Goal: Information Seeking & Learning: Learn about a topic

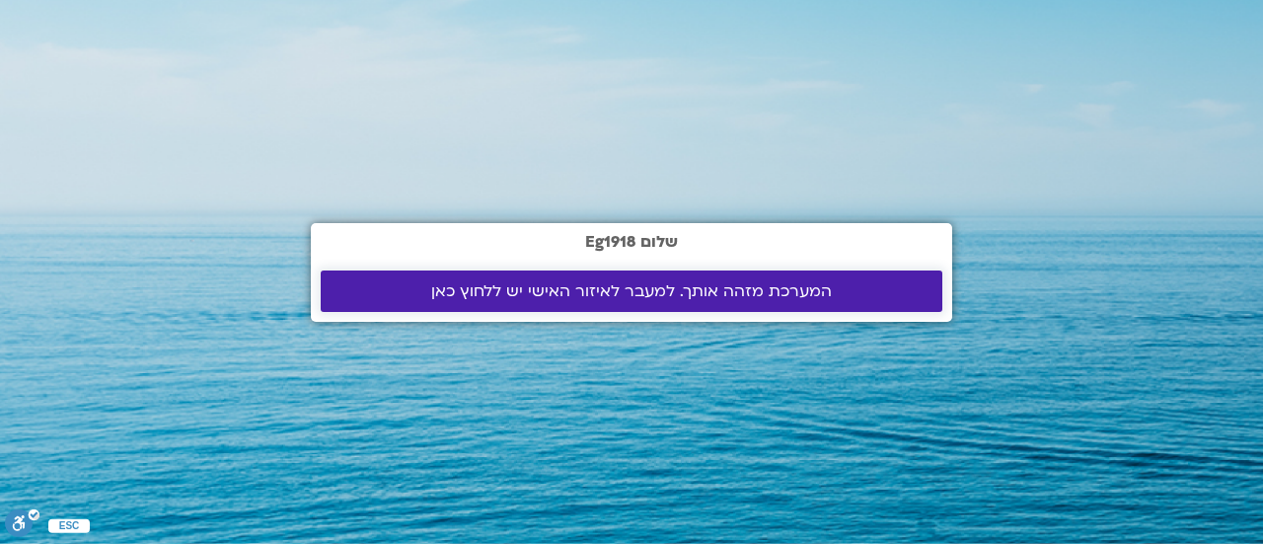
click at [657, 289] on span "המערכת מזהה אותך. למעבר לאיזור האישי יש ללחוץ כאן" at bounding box center [631, 291] width 401 height 18
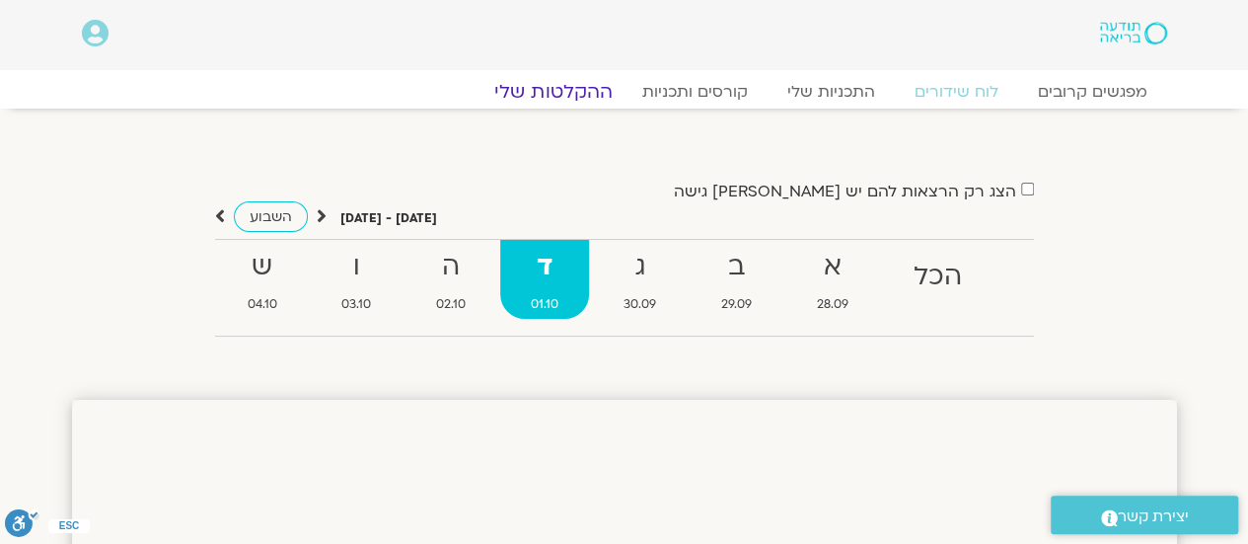
click at [570, 87] on link "ההקלטות שלי" at bounding box center [554, 92] width 166 height 24
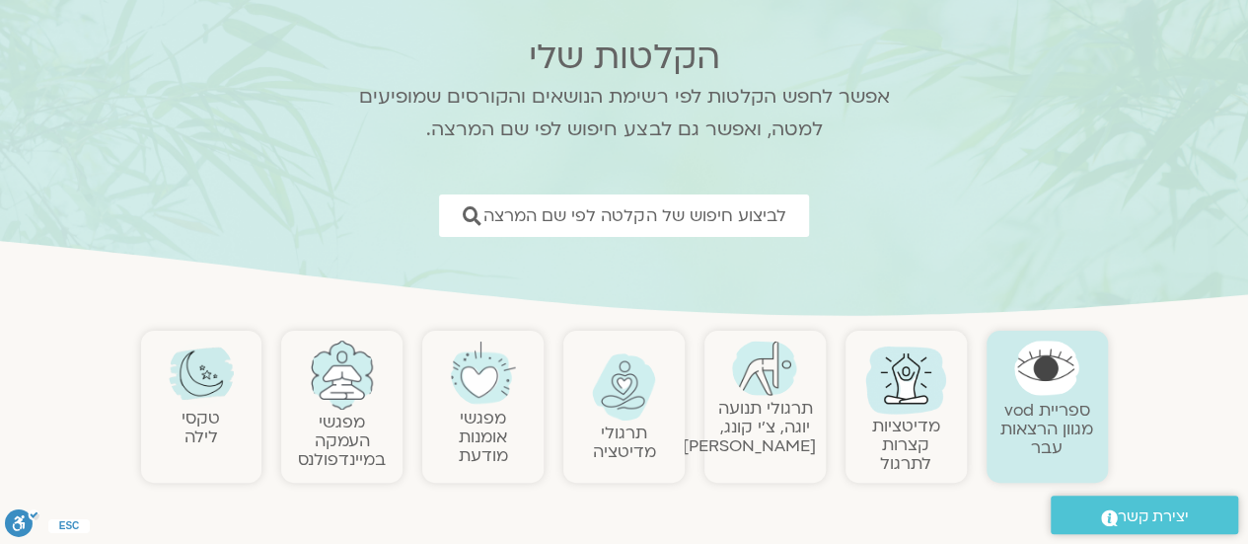
scroll to position [197, 0]
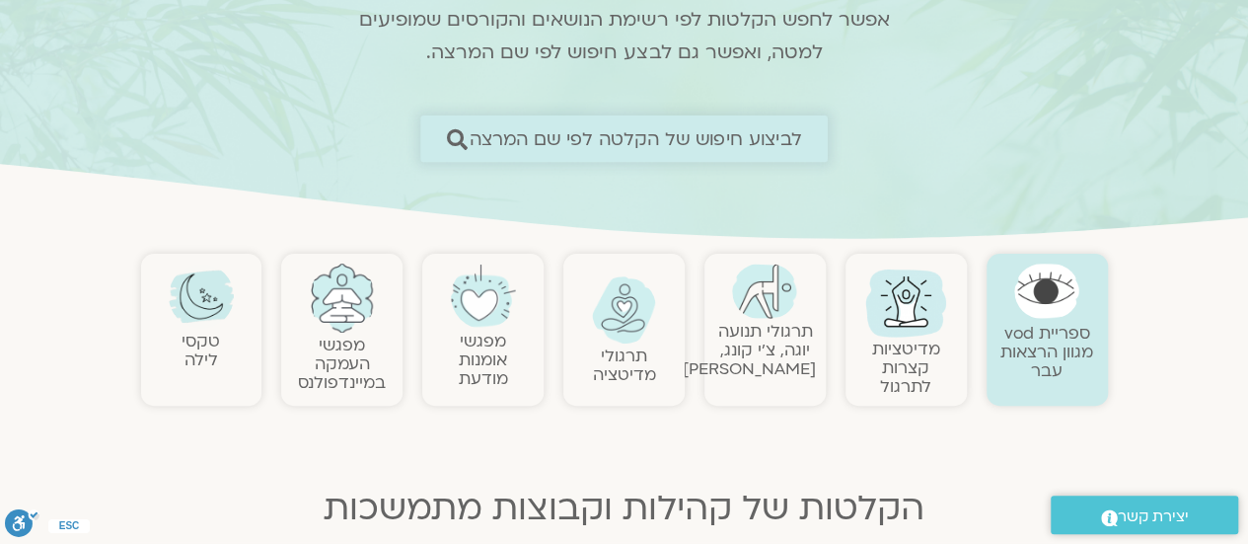
click at [584, 131] on span "לביצוע חיפוש של הקלטה לפי שם המרצה" at bounding box center [636, 138] width 333 height 21
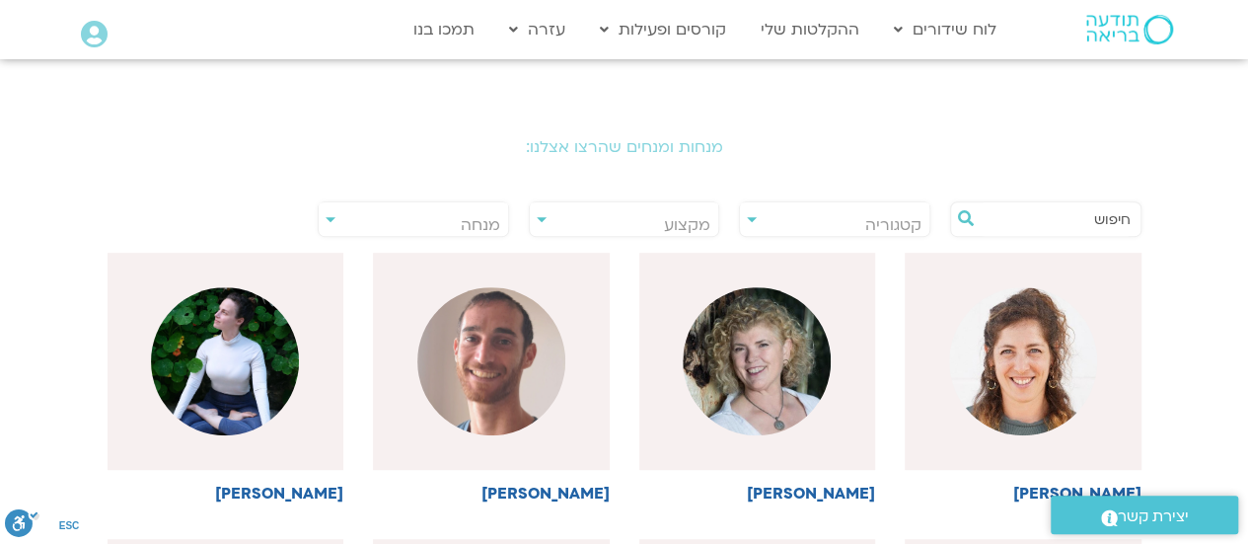
scroll to position [395, 0]
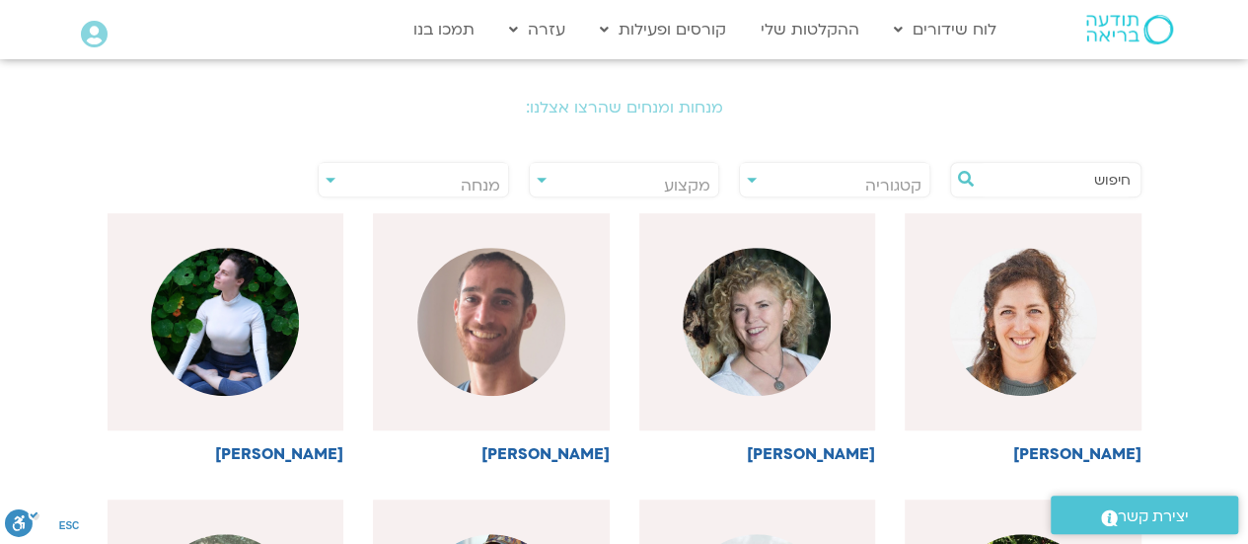
click at [669, 109] on h2 "מנחות ומנחים שהרצו אצלנו:" at bounding box center [624, 108] width 1105 height 18
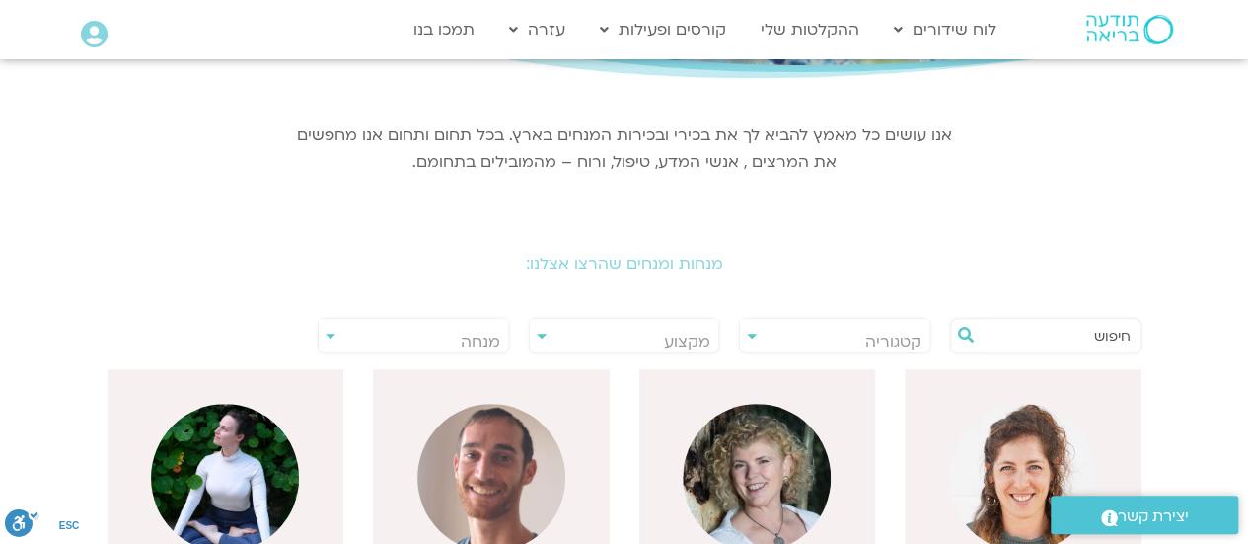
scroll to position [237, 0]
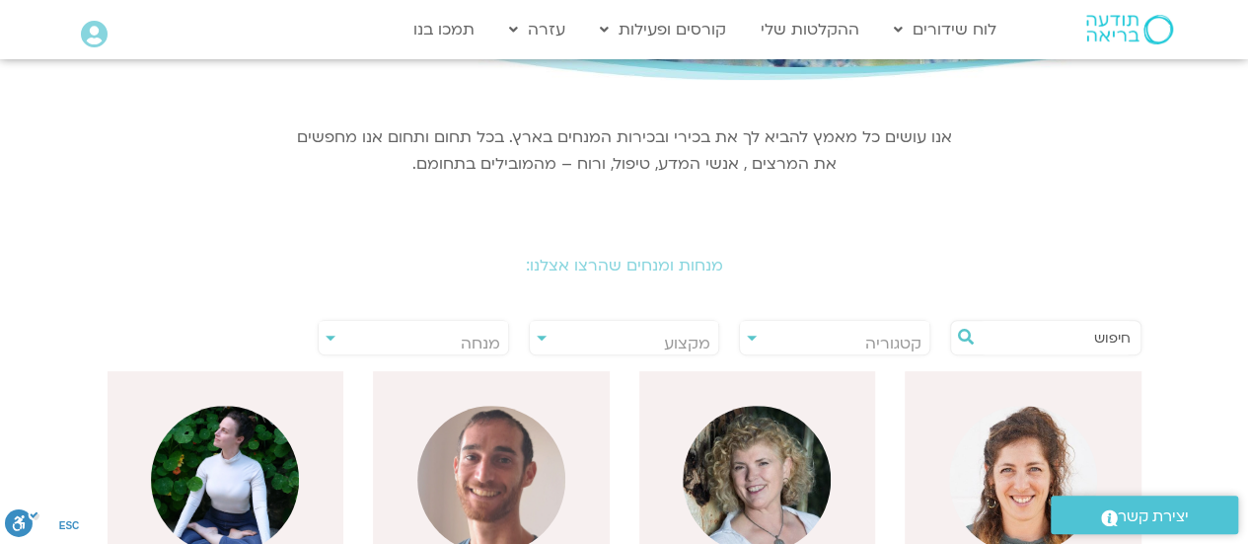
click at [1063, 344] on input "text" at bounding box center [1056, 338] width 150 height 34
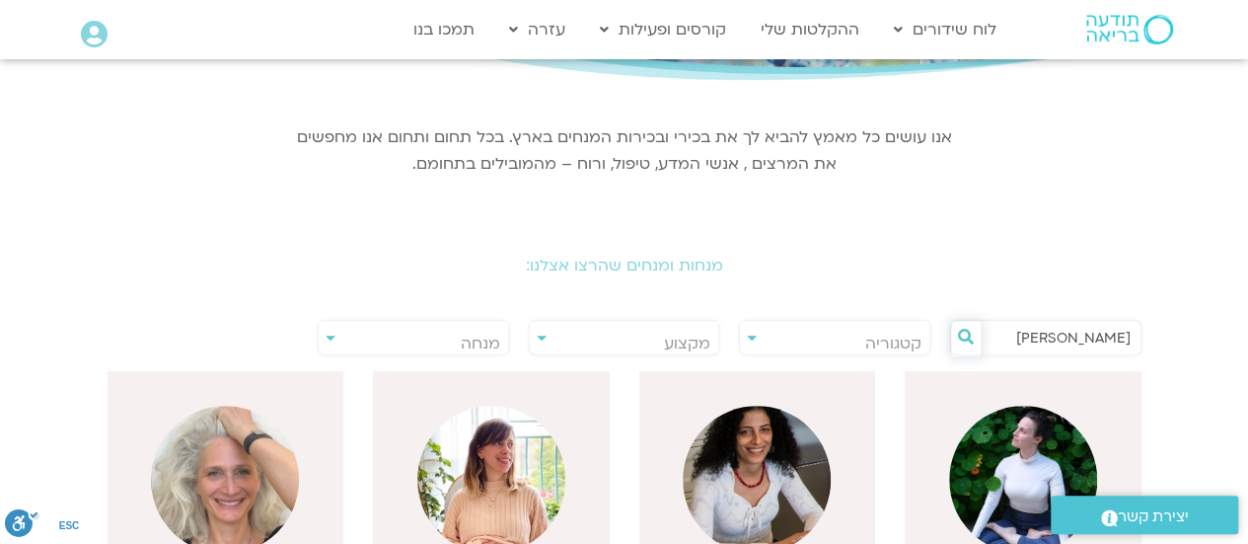
type input "ענת"
click at [962, 334] on icon at bounding box center [966, 337] width 16 height 16
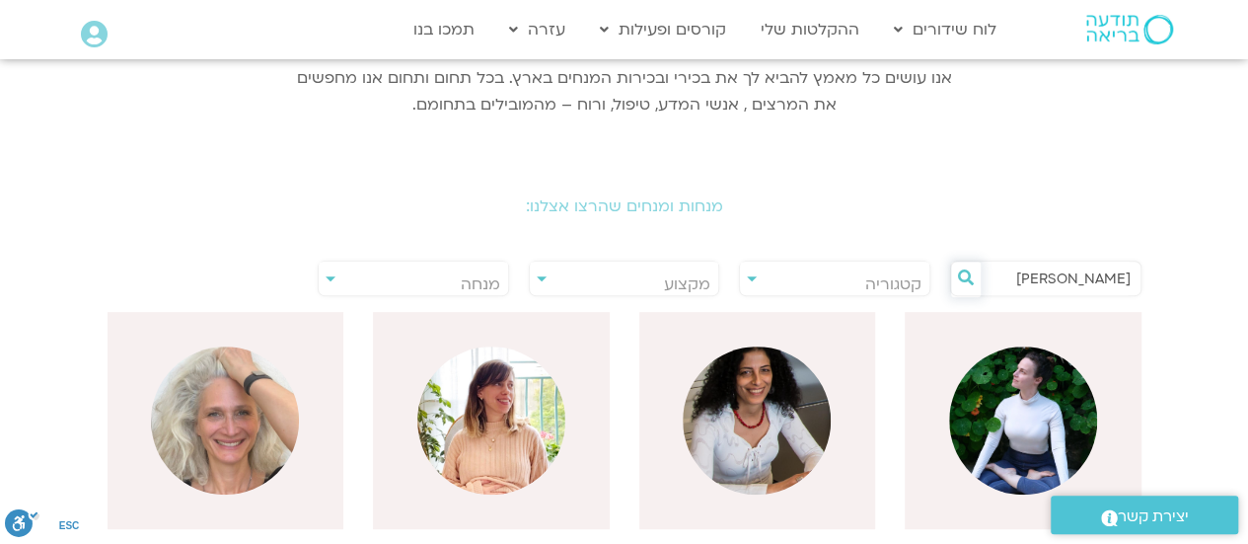
scroll to position [513, 0]
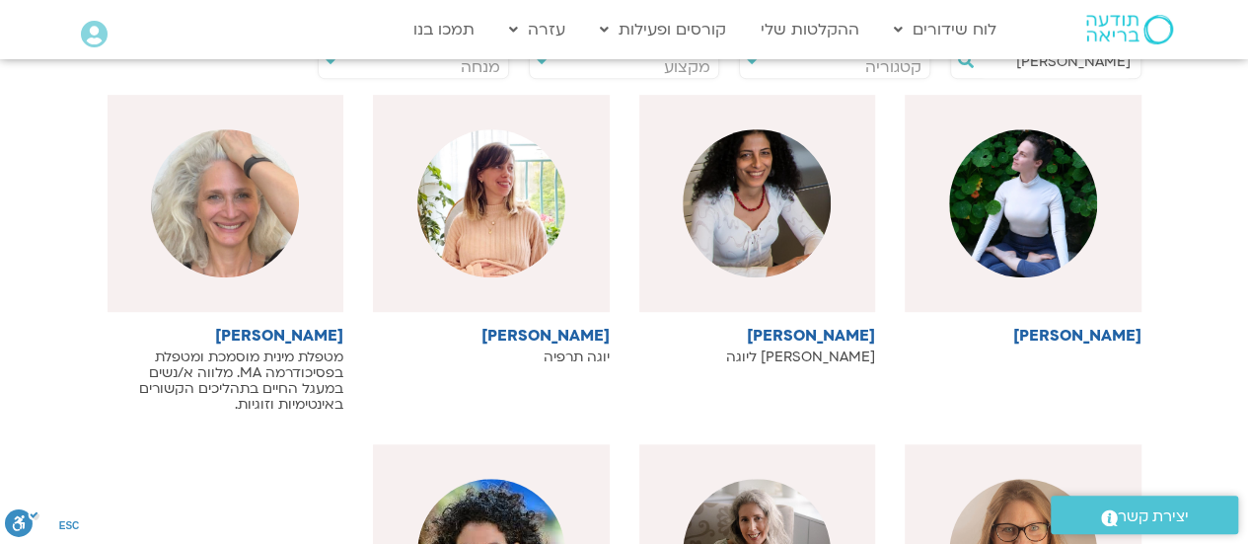
click at [891, 70] on span "קטגוריה" at bounding box center [893, 67] width 56 height 22
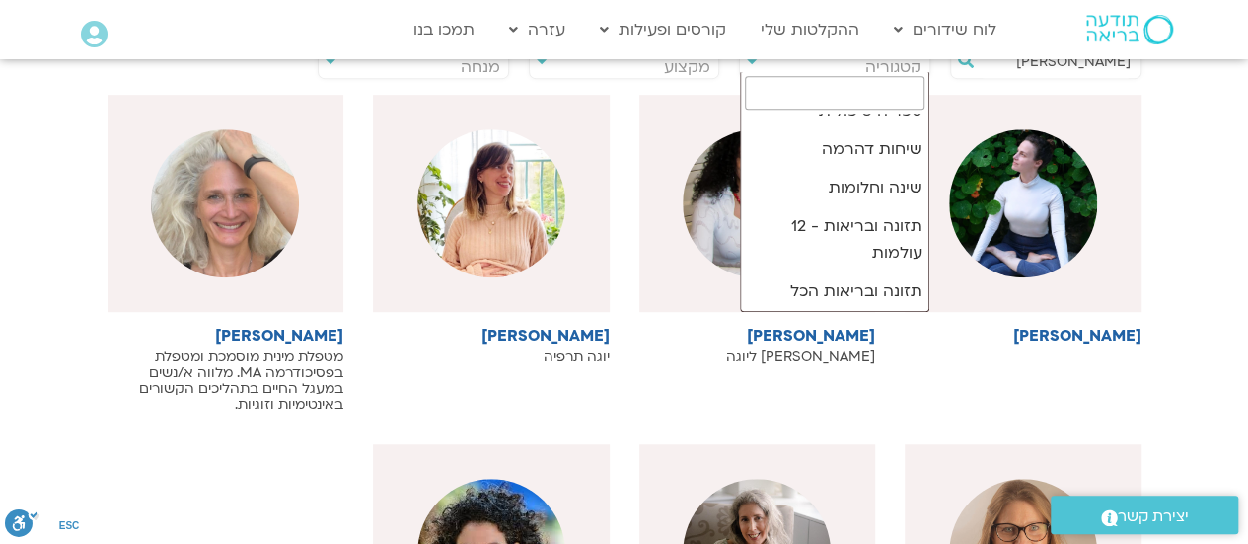
scroll to position [421, 0]
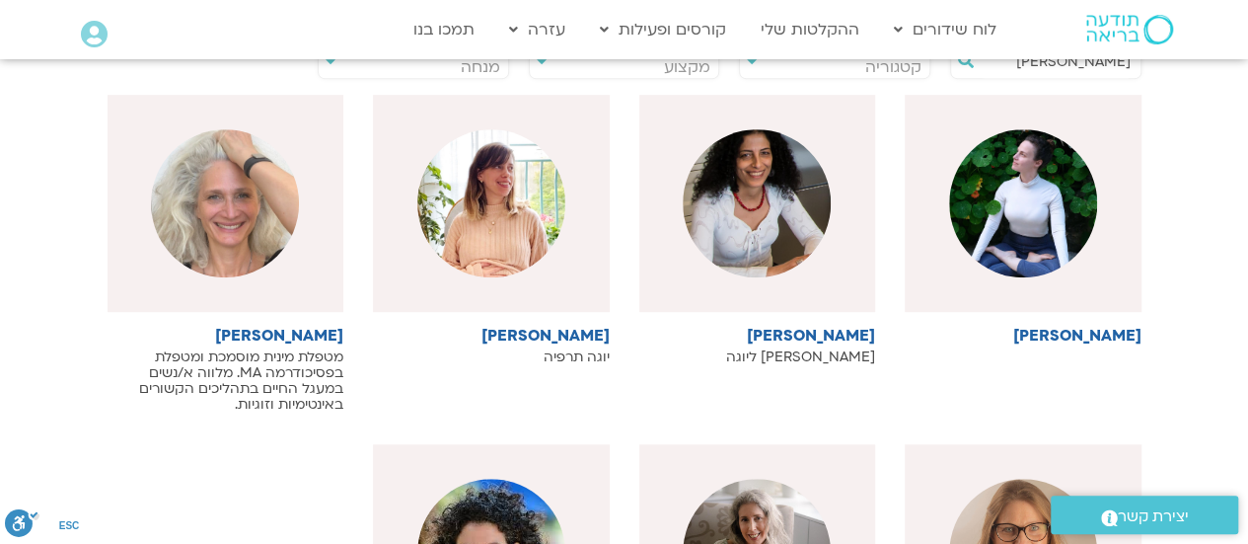
click at [1217, 108] on section "**********" at bounding box center [624, 279] width 1248 height 951
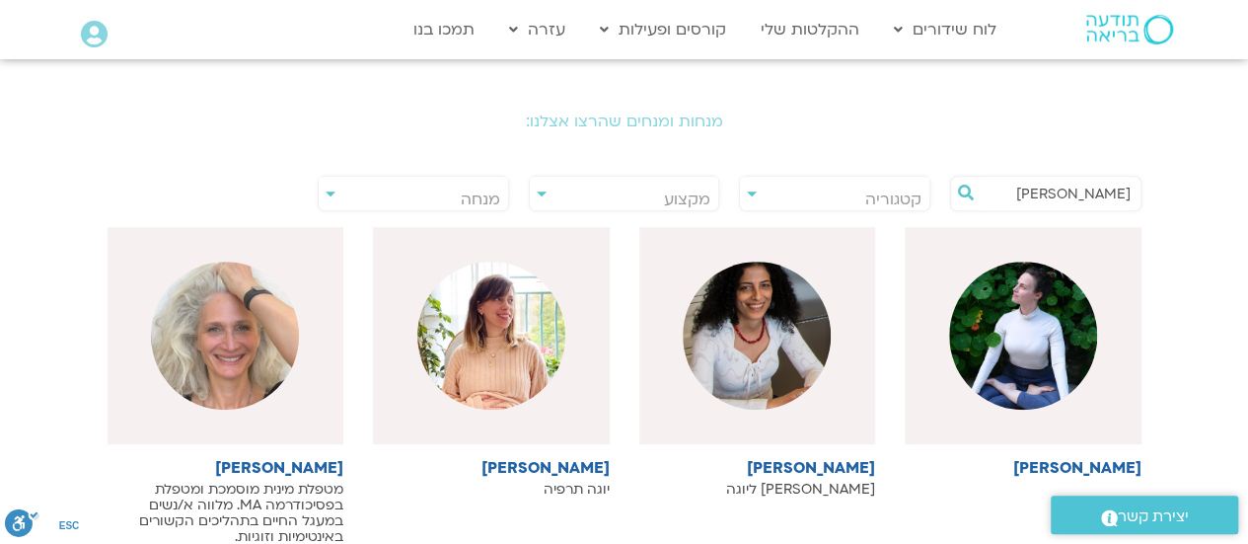
scroll to position [316, 0]
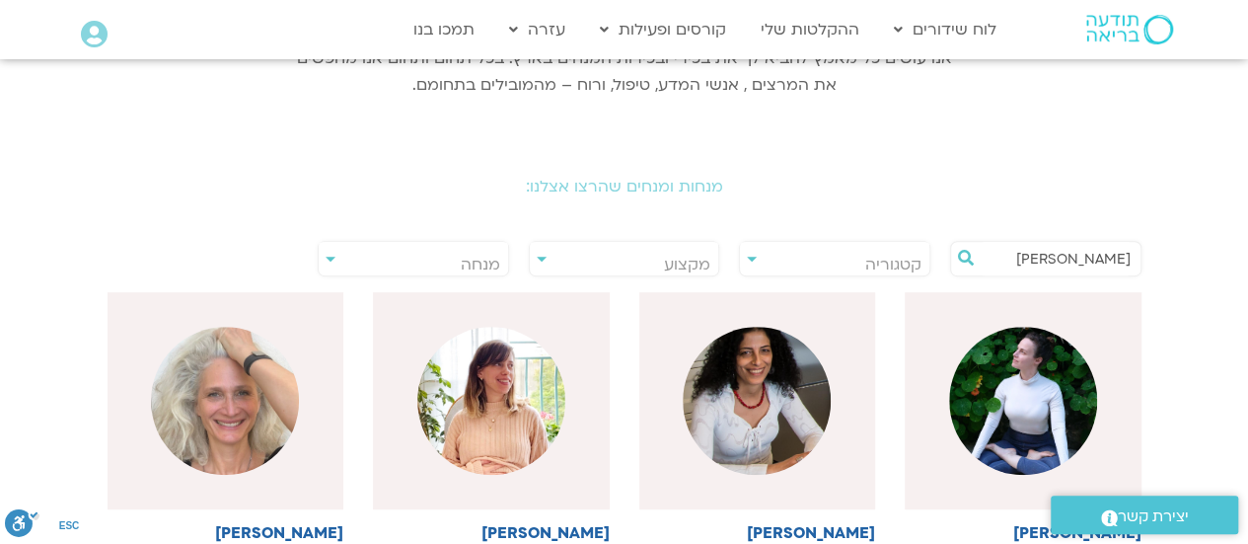
click at [1053, 261] on input "ענת" at bounding box center [1056, 259] width 150 height 34
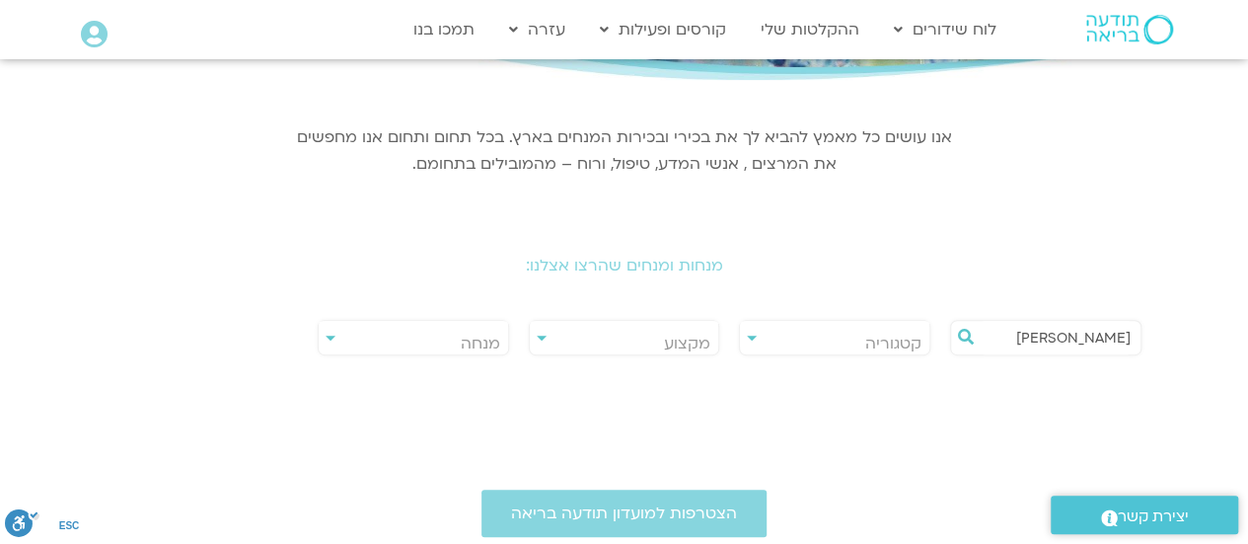
scroll to position [171, 0]
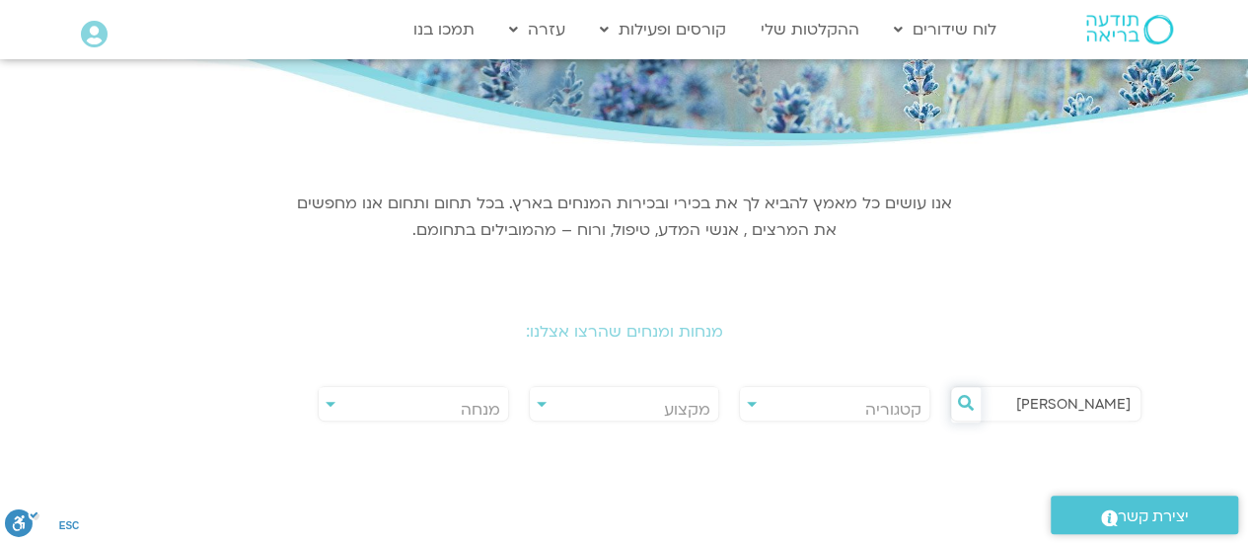
type input "ענת אלבלדה"
click at [965, 403] on icon at bounding box center [966, 403] width 16 height 16
click at [965, 400] on icon at bounding box center [966, 403] width 16 height 16
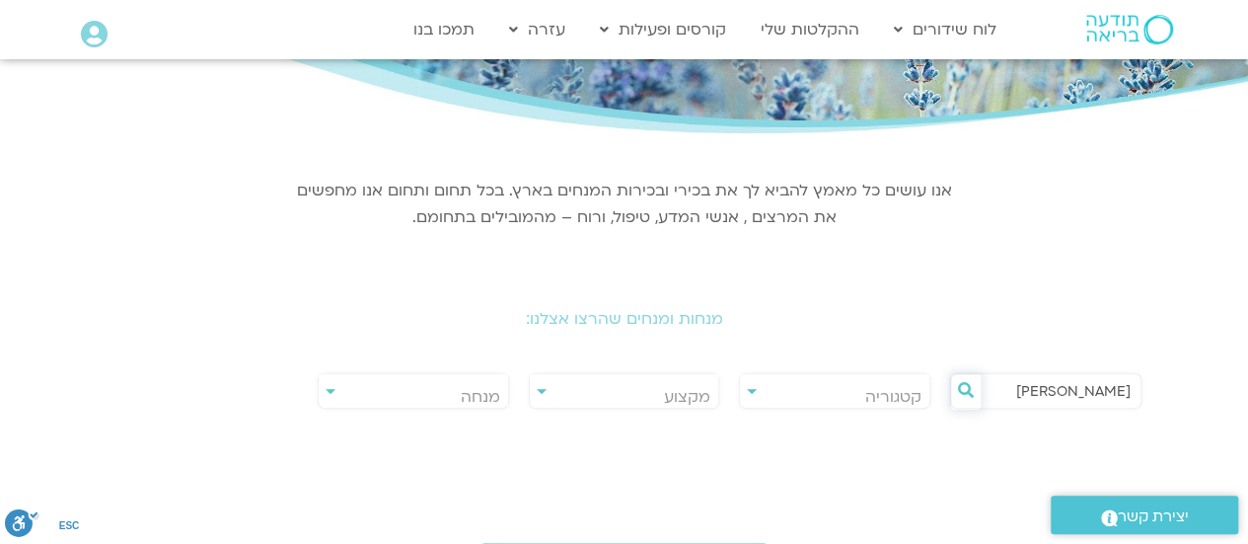
scroll to position [26, 0]
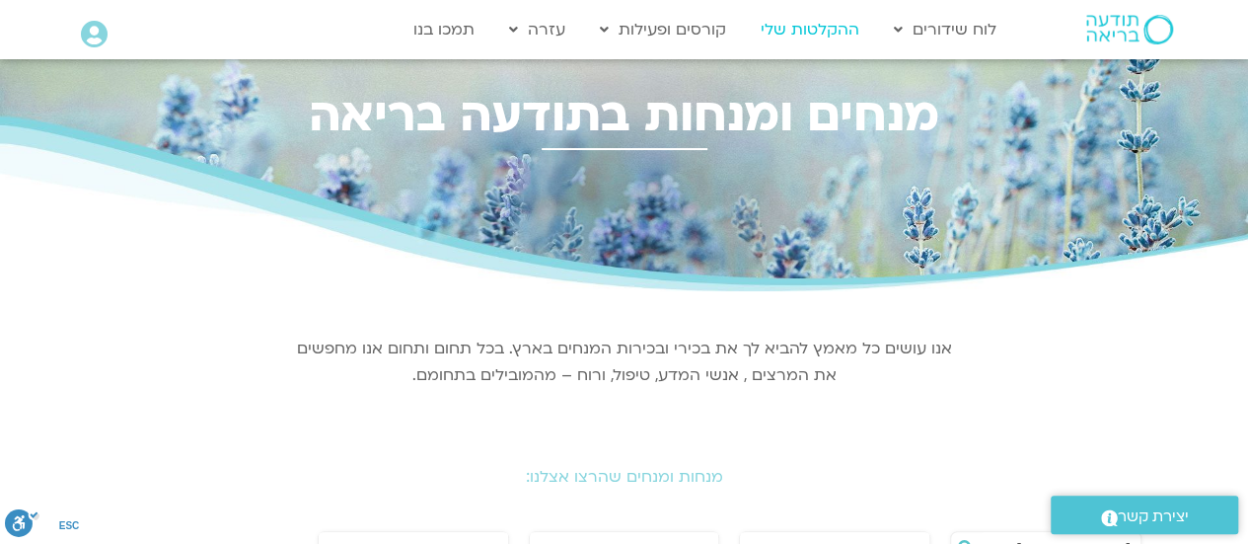
click at [786, 29] on link "ההקלטות שלי" at bounding box center [810, 29] width 118 height 37
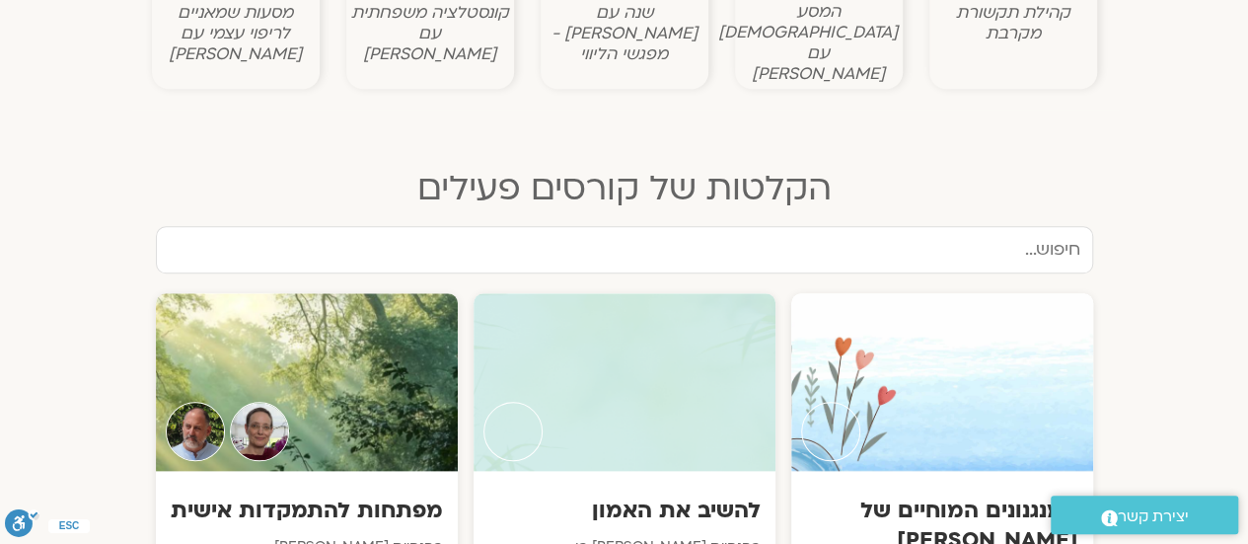
scroll to position [868, 0]
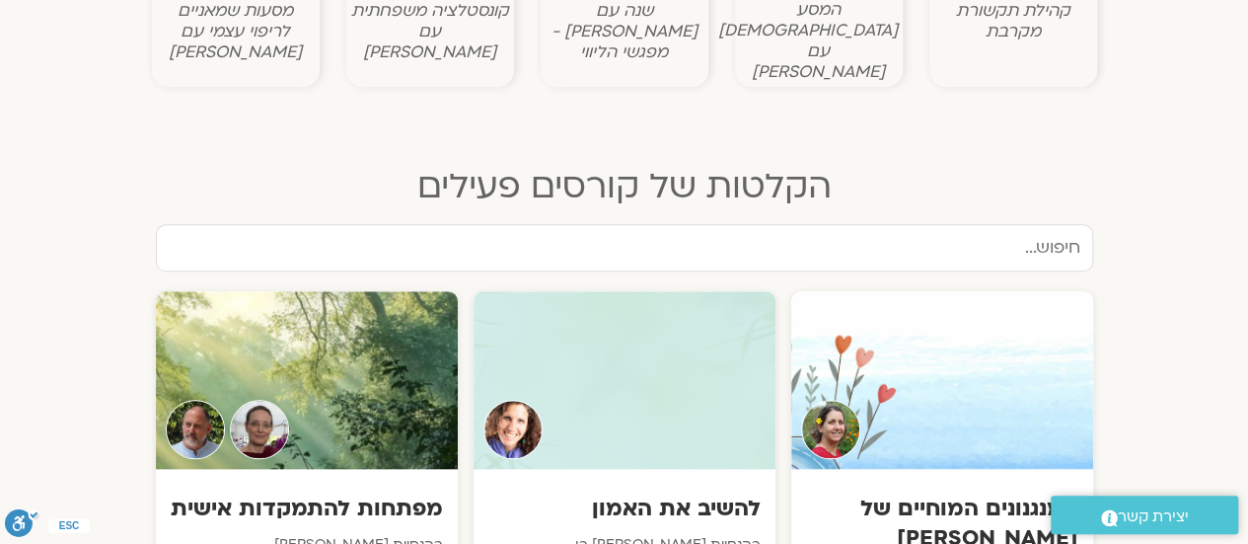
click at [625, 108] on section "הקלטות של קורסים פעילים" at bounding box center [624, 164] width 987 height 112
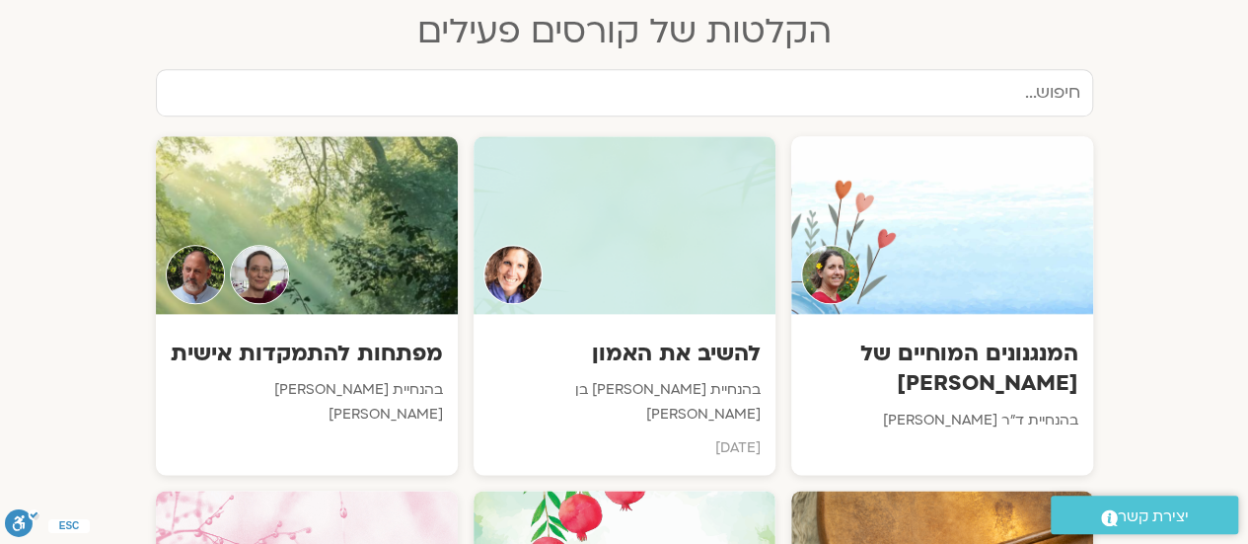
scroll to position [1026, 0]
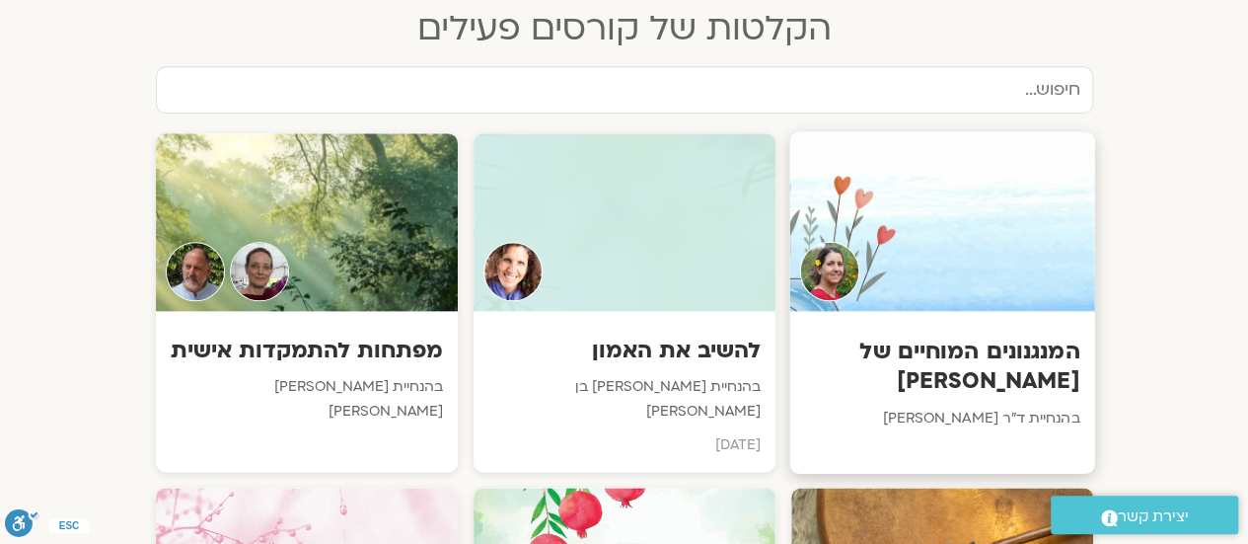
click at [973, 335] on h3 "המנגנונים המוחיים של [PERSON_NAME]" at bounding box center [941, 365] width 275 height 60
click at [1033, 250] on div at bounding box center [941, 221] width 305 height 180
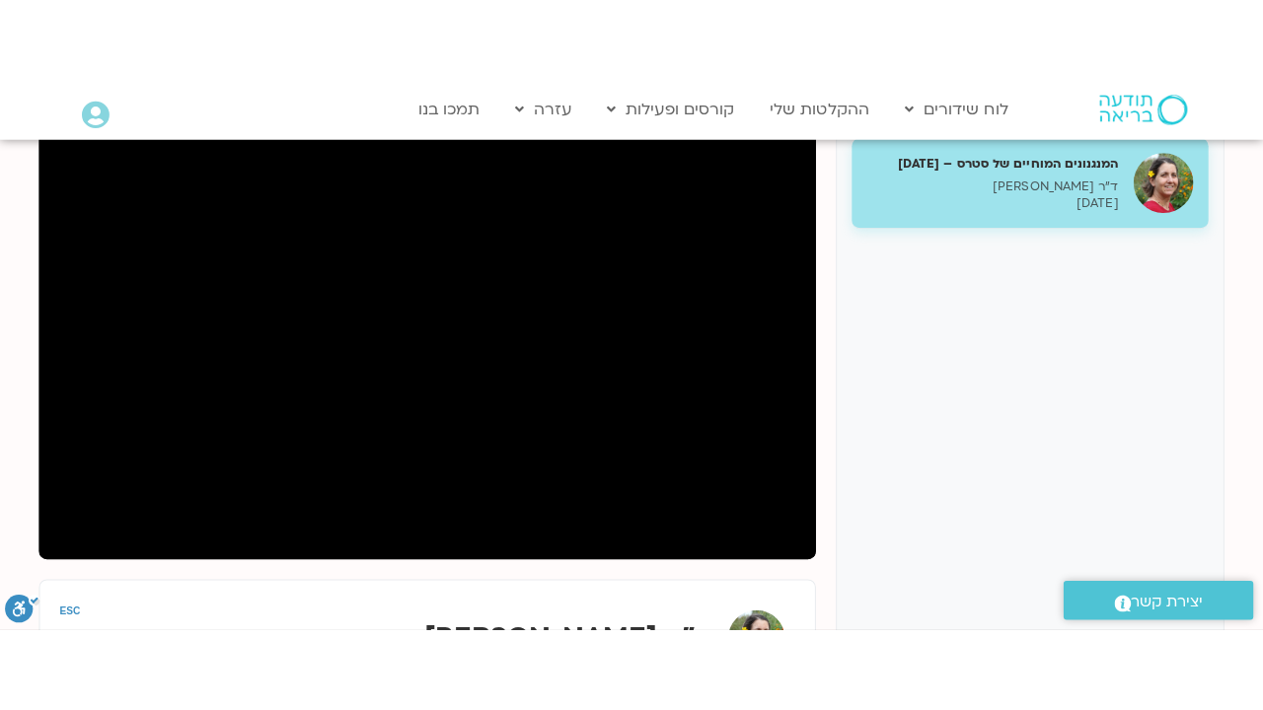
scroll to position [276, 0]
